Goal: Book appointment/travel/reservation

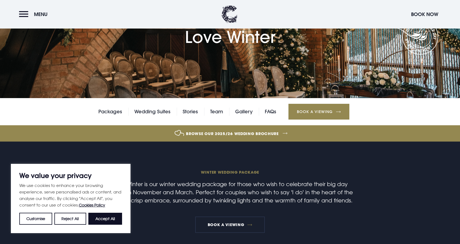
scroll to position [65, 0]
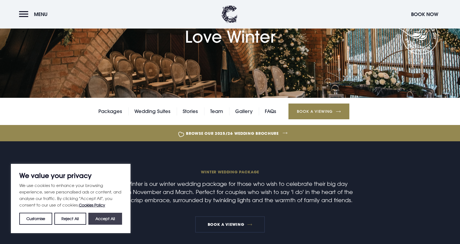
click at [110, 218] on button "Accept All" at bounding box center [105, 219] width 34 height 12
checkbox input "true"
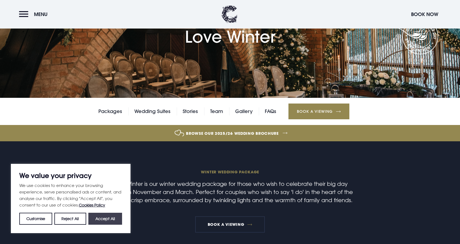
checkbox input "true"
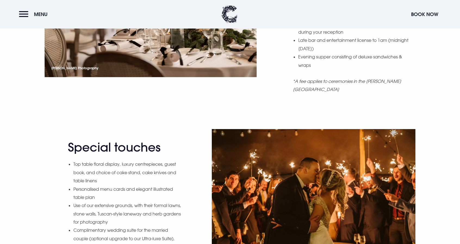
click at [113, 213] on li "Use of our extensive grounds, with their formal lawns, stone walls, Tuscan-styl…" at bounding box center [127, 213] width 108 height 25
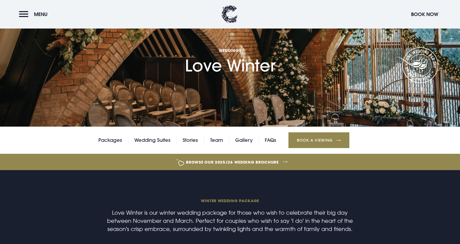
scroll to position [0, 0]
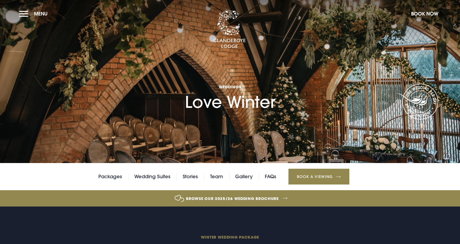
click at [217, 197] on link "Browse our 2025/26 wedding brochure" at bounding box center [232, 198] width 1012 height 20
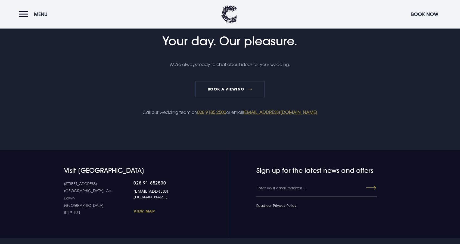
scroll to position [1212, 0]
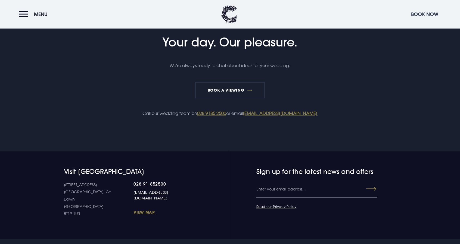
click at [418, 8] on button "Book Now" at bounding box center [424, 14] width 33 height 12
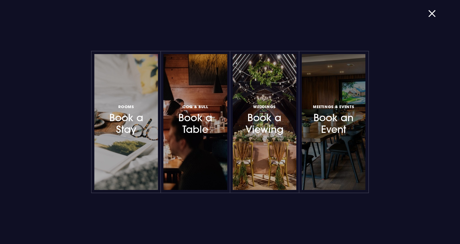
click at [346, 98] on link "Meetings & Events Book an Event" at bounding box center [334, 122] width 64 height 136
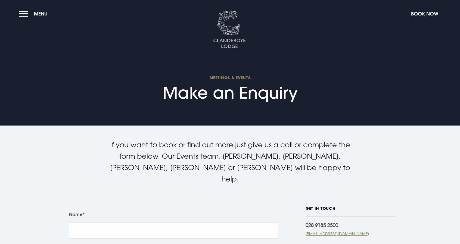
click at [227, 31] on img at bounding box center [229, 30] width 33 height 38
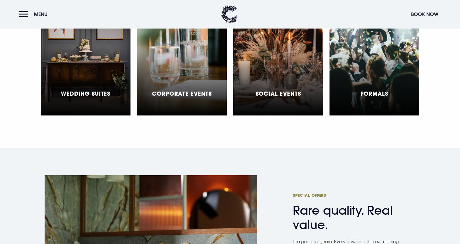
scroll to position [1711, 0]
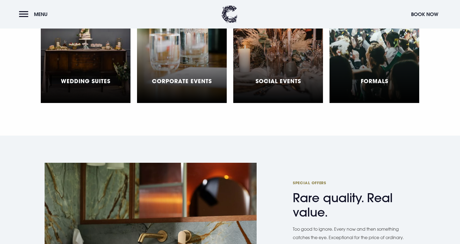
click at [101, 82] on div "Wedding Suites" at bounding box center [86, 35] width 90 height 136
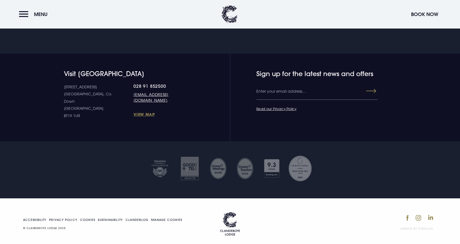
scroll to position [1494, 0]
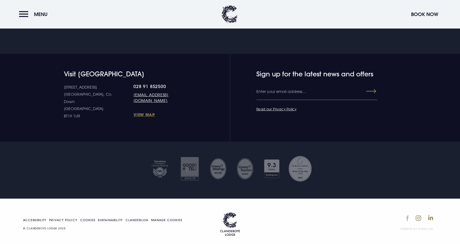
click at [407, 215] on img at bounding box center [407, 218] width 2 height 6
